Goal: Task Accomplishment & Management: Use online tool/utility

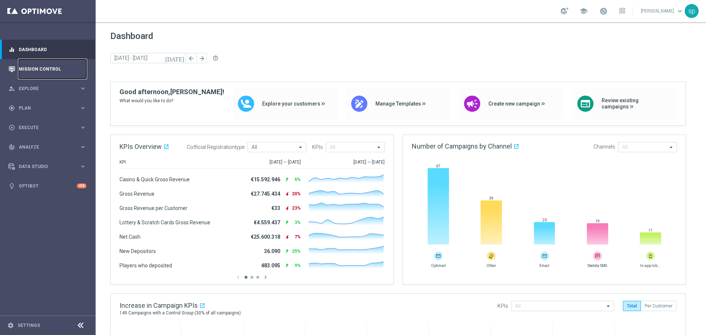
click at [31, 64] on link "Mission Control" at bounding box center [53, 69] width 68 height 20
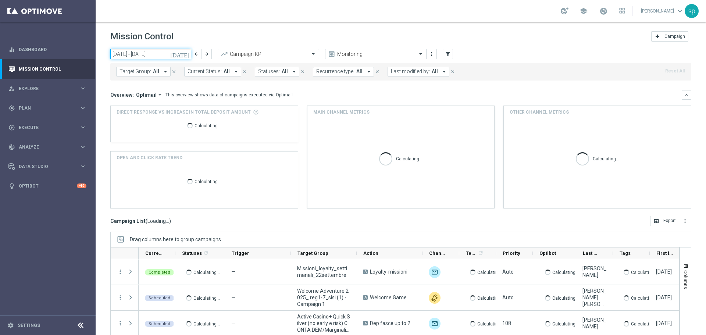
click at [137, 53] on input "22 Sep 2025 - 28 Sep 2025" at bounding box center [150, 54] width 81 height 10
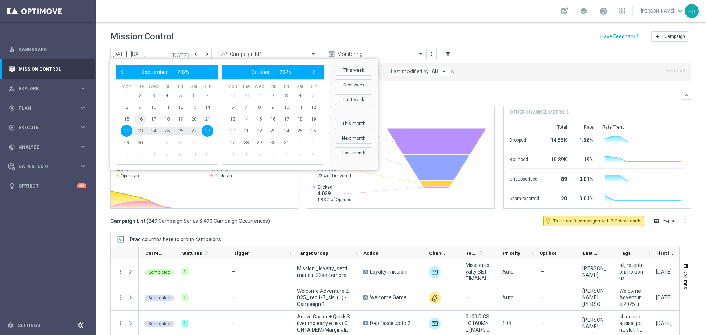
click at [142, 118] on span "16" at bounding box center [140, 119] width 12 height 12
type input "16 Sep 2025 - 16 Sep 2025"
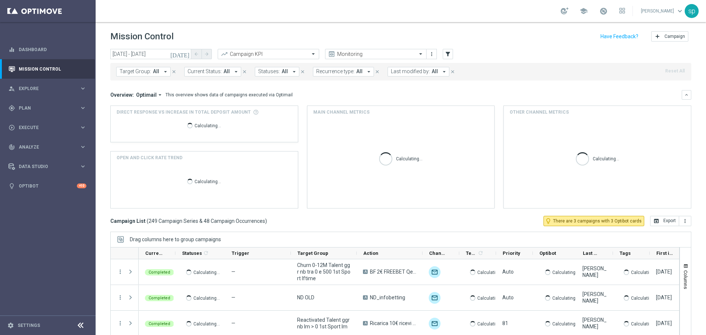
click at [410, 71] on span "Last modified by:" at bounding box center [410, 71] width 39 height 6
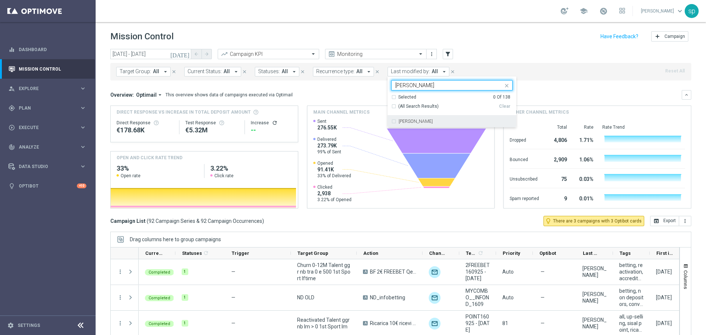
click at [420, 125] on div "[PERSON_NAME]" at bounding box center [451, 122] width 121 height 12
type input "turri"
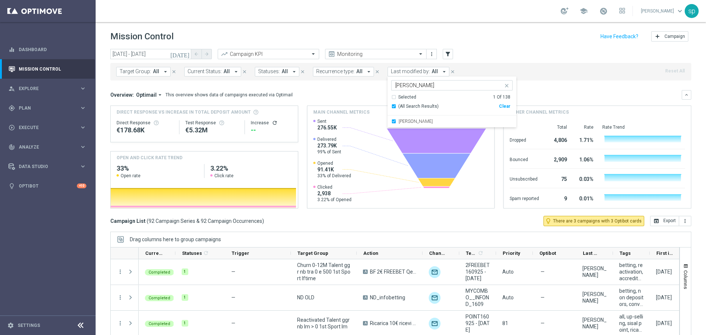
click at [554, 86] on mini-dashboard "Overview: Optimail arrow_drop_down This overview shows data of campaigns execut…" at bounding box center [400, 148] width 581 height 135
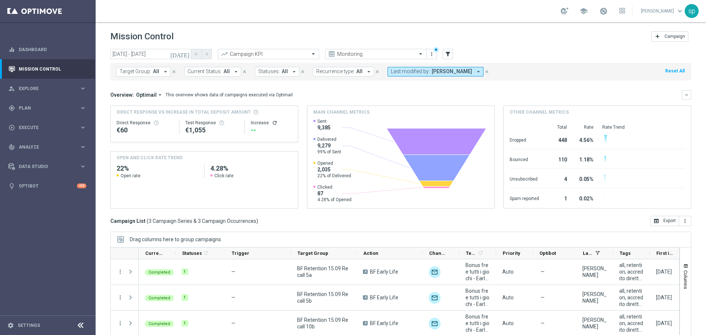
scroll to position [33, 0]
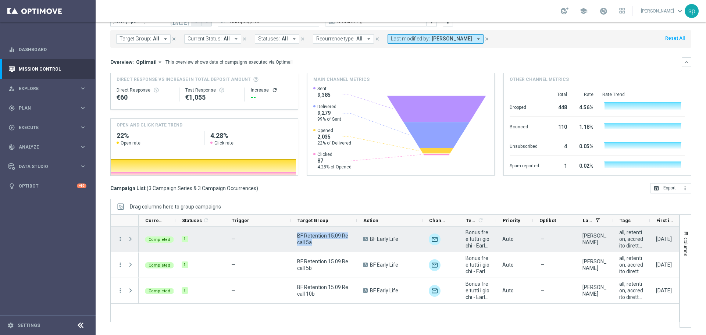
drag, startPoint x: 313, startPoint y: 241, endPoint x: 296, endPoint y: 236, distance: 18.2
click at [296, 236] on div "BF Retention 15.09 Recall 5a" at bounding box center [324, 239] width 66 height 25
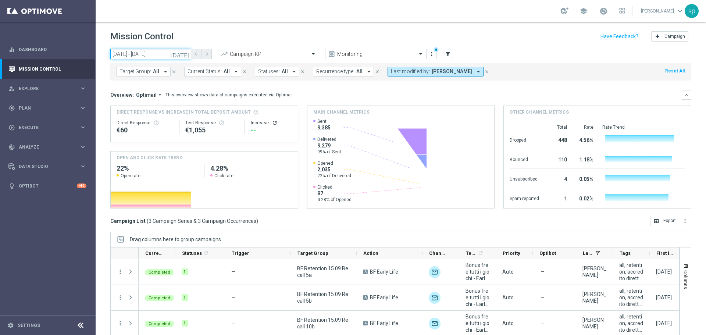
click at [158, 53] on input "[DATE] - [DATE]" at bounding box center [150, 54] width 81 height 10
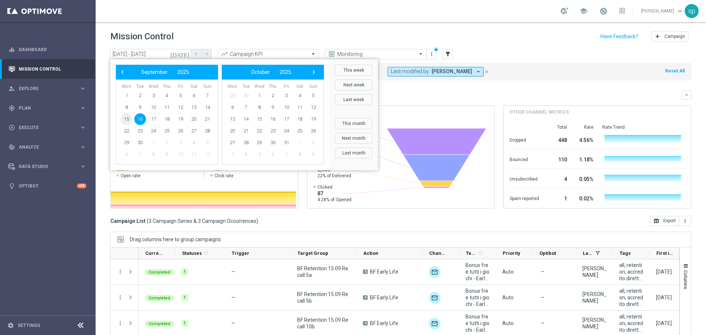
click at [130, 119] on span "15" at bounding box center [127, 119] width 12 height 12
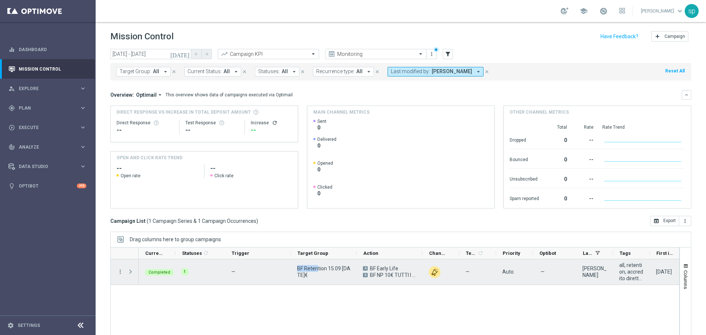
drag, startPoint x: 319, startPoint y: 268, endPoint x: 298, endPoint y: 269, distance: 20.6
click at [298, 269] on span "BF Retention 15.09 5/10€" at bounding box center [323, 271] width 53 height 13
click at [307, 276] on span "BF Retention 15.09 5/10€" at bounding box center [323, 271] width 53 height 13
click at [298, 274] on span "BF Retention 15.09 5/10€" at bounding box center [323, 271] width 53 height 13
drag, startPoint x: 298, startPoint y: 274, endPoint x: 319, endPoint y: 280, distance: 21.1
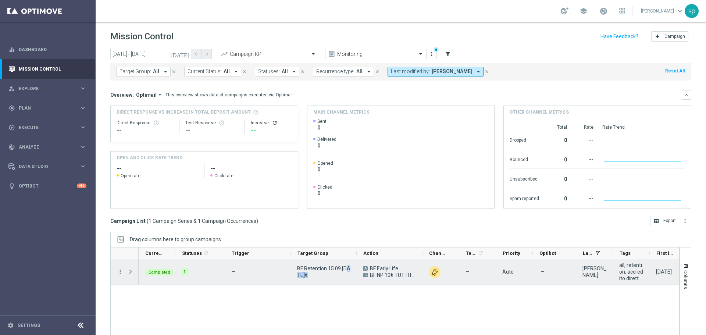
click at [319, 280] on div "BF Retention 15.09 [DATE]€" at bounding box center [324, 271] width 66 height 25
drag, startPoint x: 322, startPoint y: 278, endPoint x: 297, endPoint y: 269, distance: 26.3
click at [297, 269] on span "BF Retention 15.09 [DATE]€" at bounding box center [323, 271] width 53 height 13
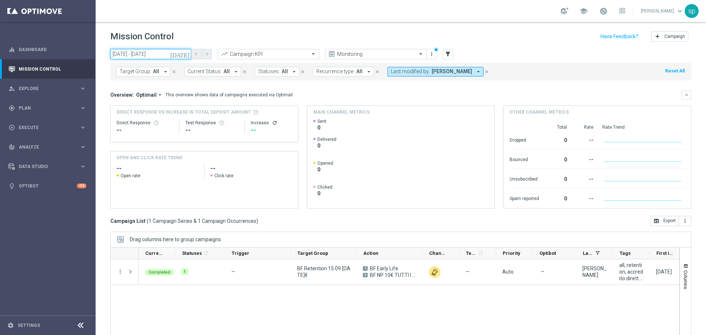
click at [132, 52] on input "[DATE] - [DATE]" at bounding box center [150, 54] width 81 height 10
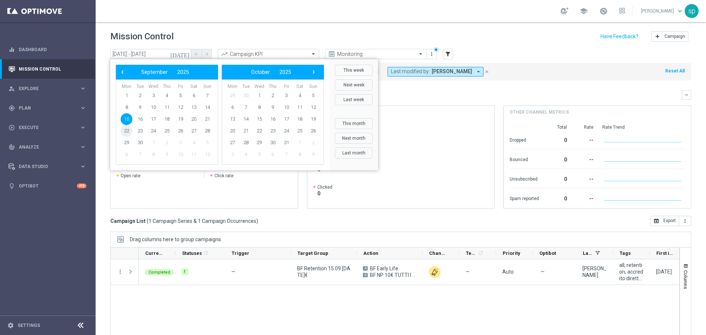
click at [128, 130] on span "22" at bounding box center [127, 131] width 12 height 12
type input "22 Sep 2025 - 22 Sep 2025"
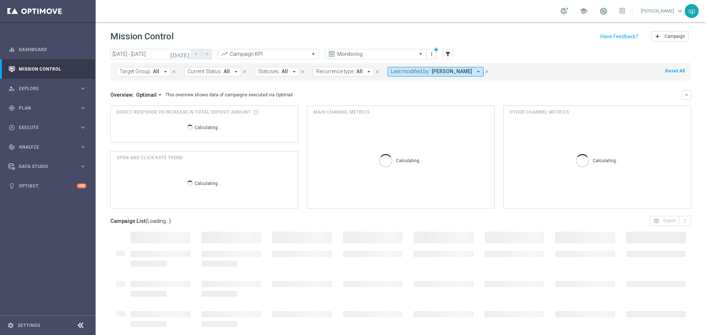
click at [428, 75] on button "Last modified by: Matteo Turri arrow_drop_down" at bounding box center [436, 72] width 96 height 10
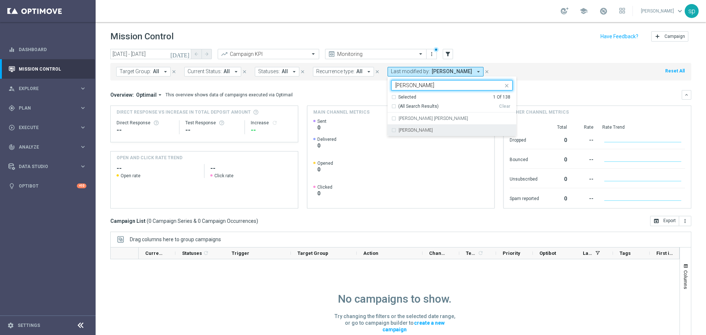
click at [412, 133] on div "[PERSON_NAME]" at bounding box center [451, 130] width 121 height 12
type input "sara"
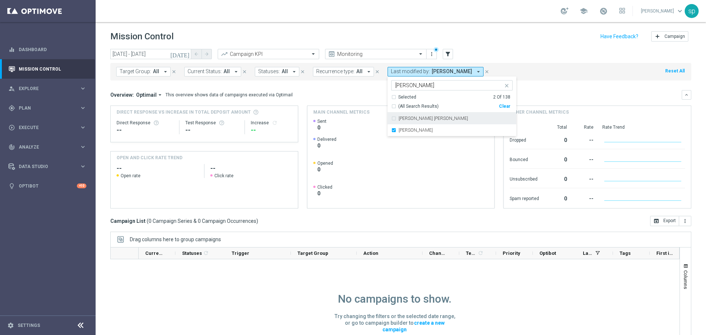
click at [363, 89] on mini-dashboard "Overview: Optimail arrow_drop_down This overview shows data of campaigns execut…" at bounding box center [400, 148] width 581 height 135
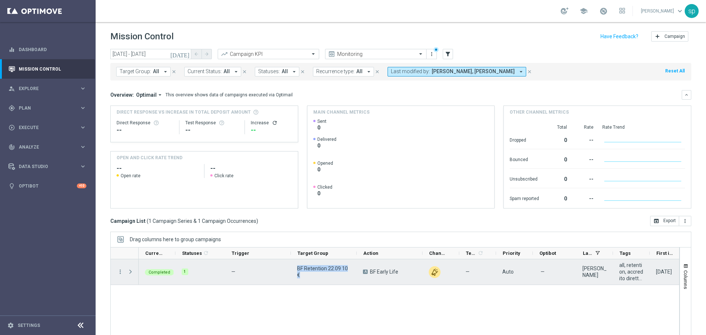
drag, startPoint x: 321, startPoint y: 274, endPoint x: 294, endPoint y: 267, distance: 27.7
click at [294, 267] on div "BF Retention 22.09 10€" at bounding box center [324, 271] width 66 height 25
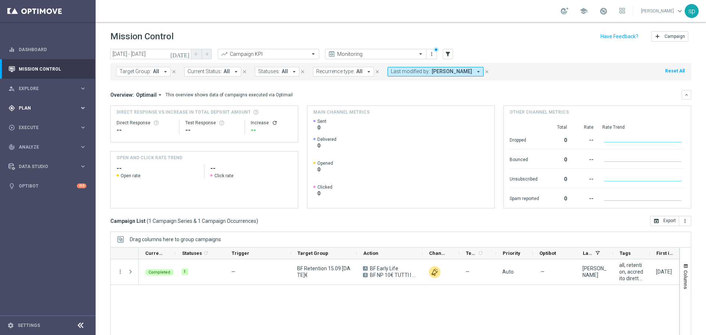
click at [27, 105] on div "gps_fixed Plan" at bounding box center [43, 108] width 71 height 7
click at [34, 121] on link "Target Groups" at bounding box center [47, 123] width 57 height 6
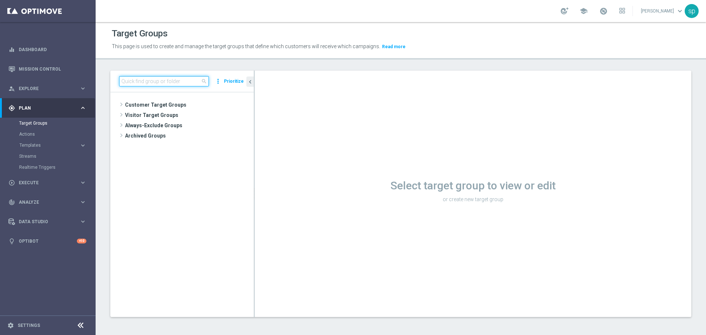
click at [167, 80] on input at bounding box center [164, 81] width 90 height 10
paste input "BF Retention 15.09 Recall 5a"
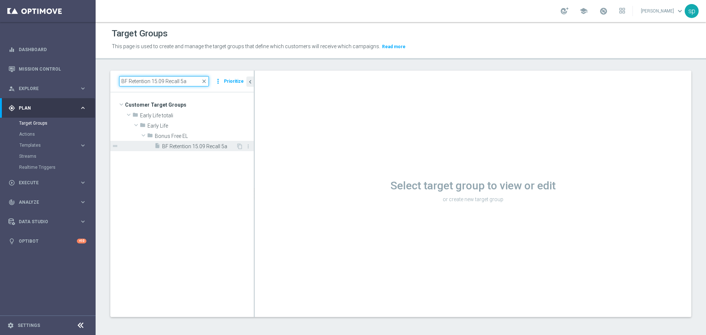
type input "BF Retention 15.09 Recall 5a"
click at [192, 142] on div "insert_drive_file BF Retention 15.09 Recall 5a" at bounding box center [196, 146] width 82 height 10
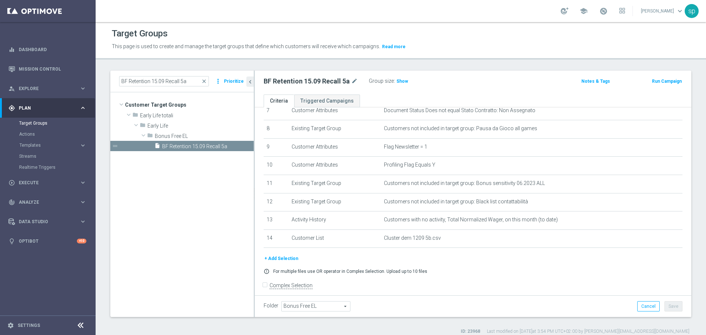
scroll to position [142, 0]
click at [404, 81] on span "Show" at bounding box center [403, 81] width 12 height 5
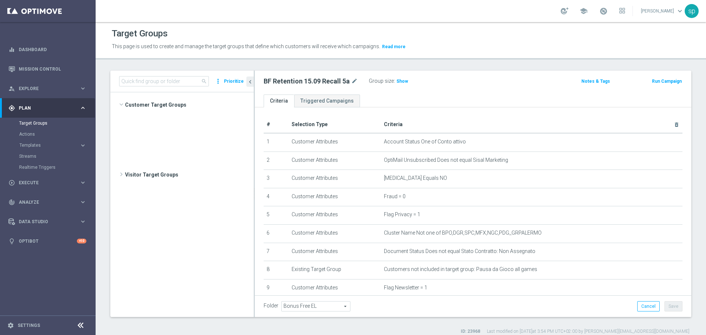
scroll to position [519, 0]
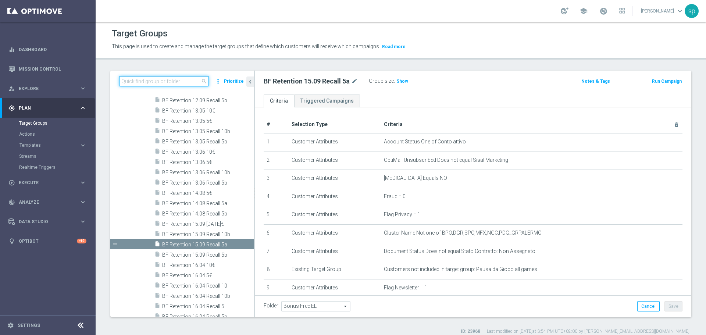
click at [158, 82] on input at bounding box center [164, 81] width 90 height 10
paste input "BF Retention 15.09 5/10€"
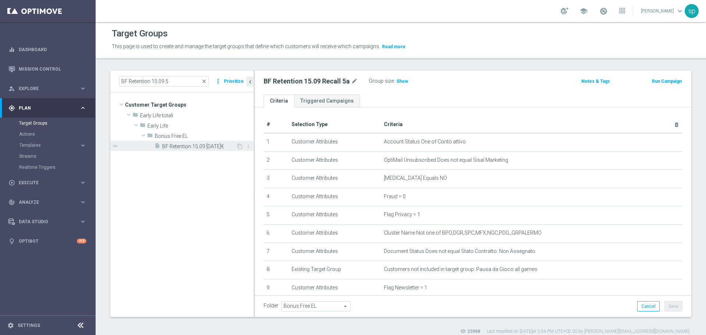
click at [196, 142] on div "insert_drive_file BF Retention 15.09 5/10€" at bounding box center [196, 146] width 82 height 10
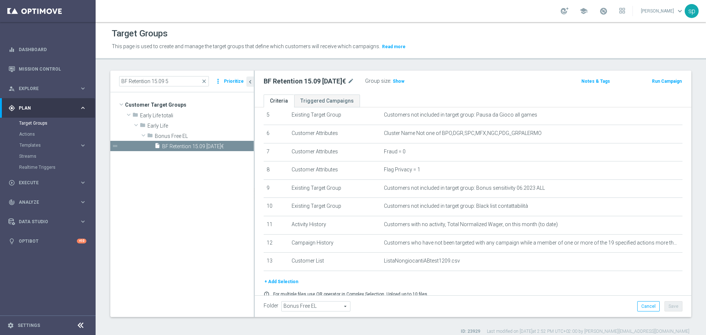
scroll to position [109, 0]
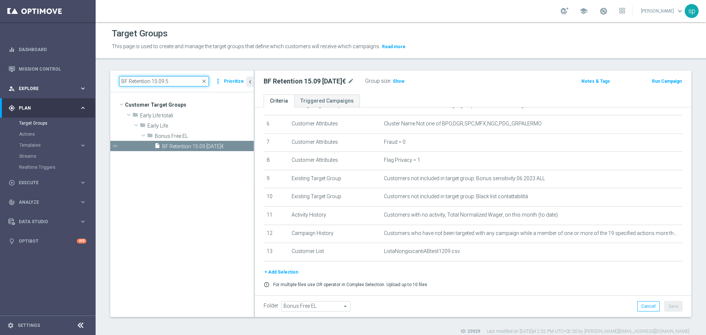
drag, startPoint x: 175, startPoint y: 82, endPoint x: 85, endPoint y: 79, distance: 89.4
click at [85, 79] on main "equalizer Dashboard Mission Control" at bounding box center [353, 167] width 706 height 335
paste input "22.09 10€"
type input "BF Retention 22.09"
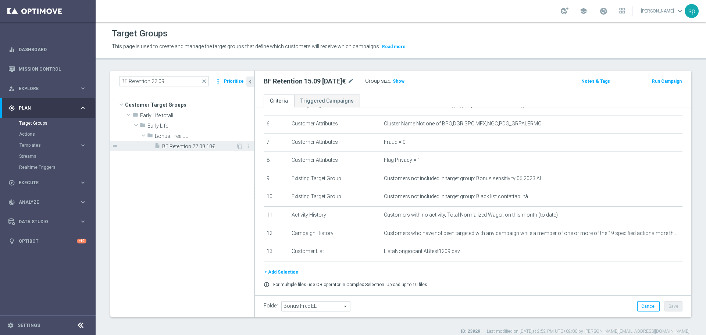
click at [206, 144] on span "BF Retention 22.09 10€" at bounding box center [199, 146] width 74 height 6
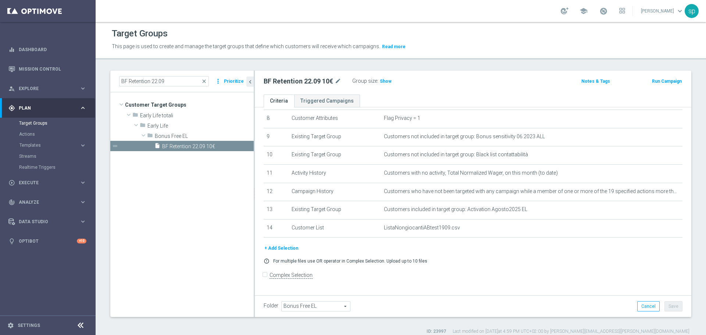
scroll to position [107, 0]
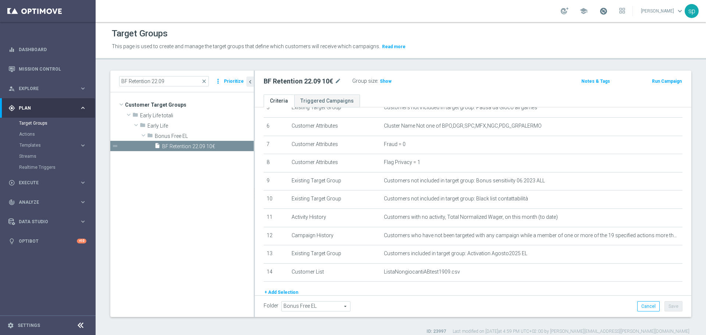
click at [608, 10] on span at bounding box center [604, 11] width 8 height 8
click at [506, 33] on div "Target Groups" at bounding box center [401, 33] width 578 height 14
